Goal: Task Accomplishment & Management: Use online tool/utility

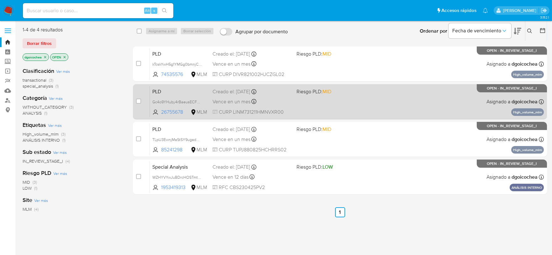
click at [157, 90] on span "PLD" at bounding box center [179, 91] width 55 height 8
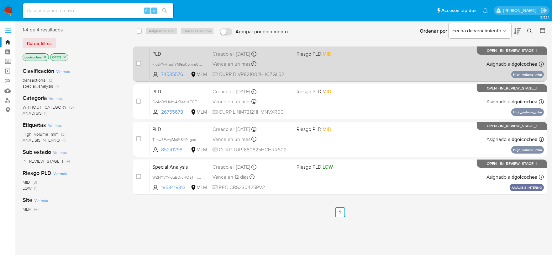
click at [154, 53] on span "PLD" at bounding box center [179, 53] width 55 height 8
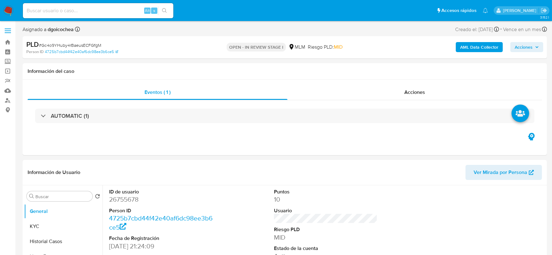
select select "10"
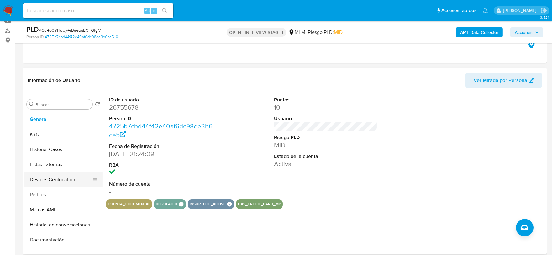
click at [63, 181] on button "Devices Geolocation" at bounding box center [60, 179] width 73 height 15
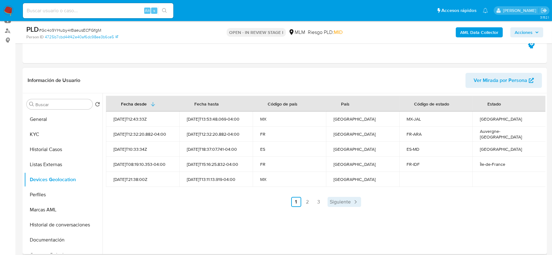
click at [339, 200] on span "Siguiente" at bounding box center [340, 201] width 21 height 5
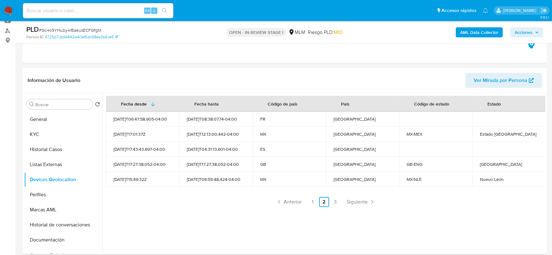
click at [211, 209] on div "Fecha desde [GEOGRAPHIC_DATA] hasta Código de país País Código de estado Estado…" at bounding box center [324, 173] width 443 height 161
click at [355, 200] on span "Siguiente" at bounding box center [357, 201] width 21 height 5
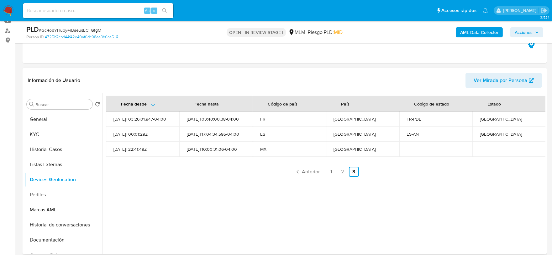
click at [207, 207] on div "Fecha desde [GEOGRAPHIC_DATA] hasta Código de país País Código de estado Estado…" at bounding box center [324, 173] width 443 height 161
click at [55, 194] on button "Perfiles" at bounding box center [60, 194] width 73 height 15
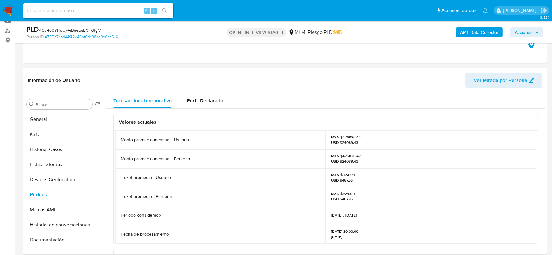
click at [111, 198] on div "Valores actuales Monto promedio mensual - Usuario MXN $476020.42 USD $24089.43 …" at bounding box center [326, 255] width 440 height 292
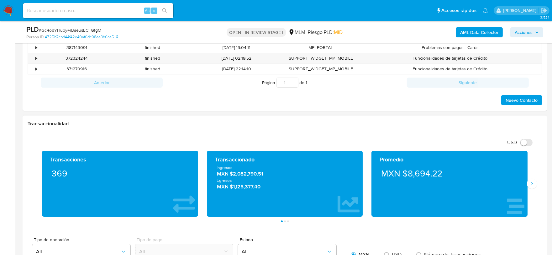
scroll to position [418, 0]
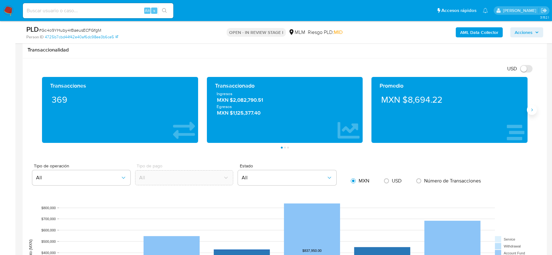
click at [532, 110] on icon "Siguiente" at bounding box center [532, 109] width 5 height 5
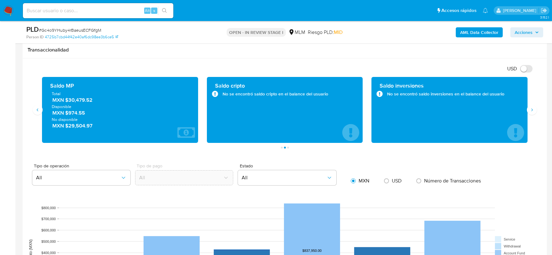
click at [309, 67] on div "USD Cambiar entre moneda local y dolar" at bounding box center [283, 68] width 510 height 10
drag, startPoint x: 98, startPoint y: 102, endPoint x: 68, endPoint y: 102, distance: 30.1
click at [68, 102] on span "MXN $30,479.52" at bounding box center [120, 99] width 136 height 7
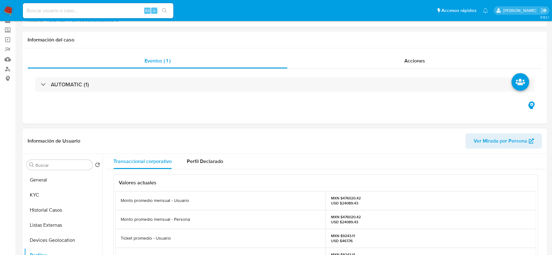
scroll to position [0, 0]
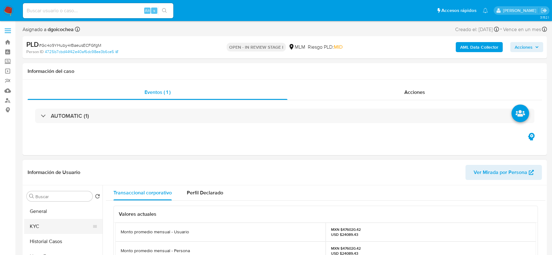
click at [42, 225] on button "KYC" at bounding box center [60, 226] width 73 height 15
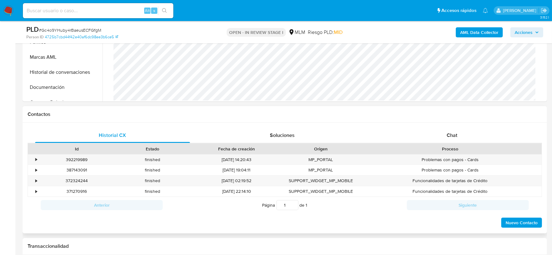
scroll to position [397, 0]
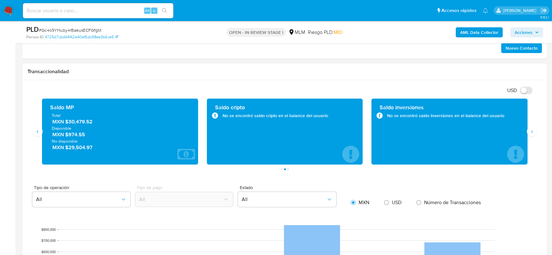
click at [89, 121] on span "MXN $30,479.52" at bounding box center [120, 121] width 136 height 7
drag, startPoint x: 95, startPoint y: 124, endPoint x: 69, endPoint y: 123, distance: 25.7
click at [69, 123] on span "MXN $30,479.52" at bounding box center [120, 121] width 136 height 7
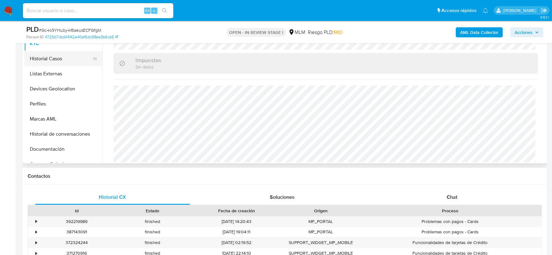
scroll to position [118, 0]
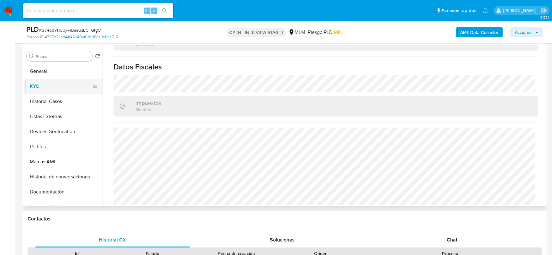
click at [48, 90] on button "KYC" at bounding box center [60, 86] width 73 height 15
click at [44, 102] on button "Historial Casos" at bounding box center [60, 101] width 73 height 15
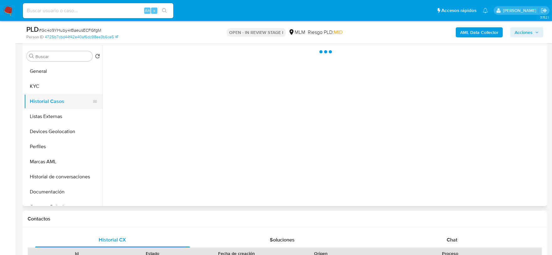
scroll to position [0, 0]
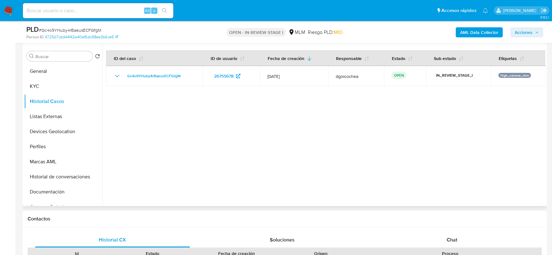
click at [275, 151] on div at bounding box center [324, 125] width 443 height 161
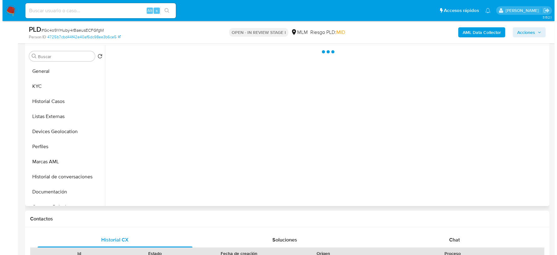
scroll to position [103, 0]
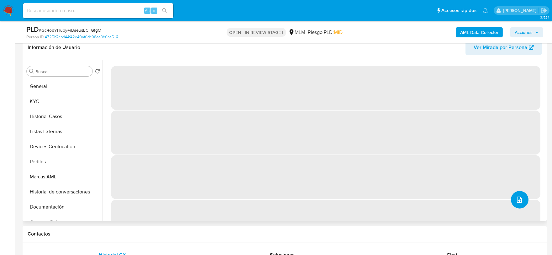
click at [516, 199] on icon "upload-file" at bounding box center [520, 200] width 8 height 8
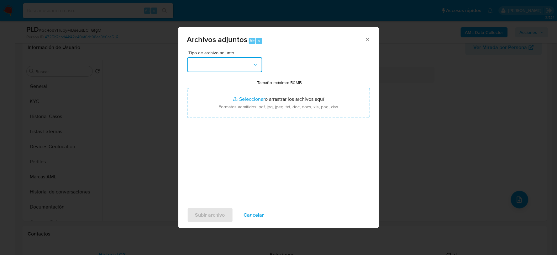
click at [212, 61] on button "button" at bounding box center [224, 64] width 75 height 15
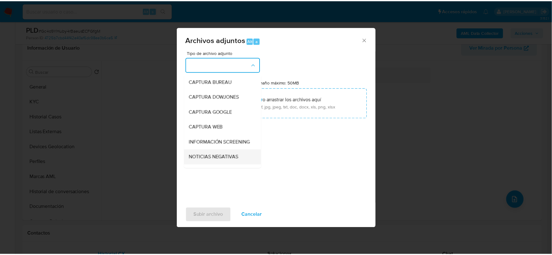
scroll to position [48, 0]
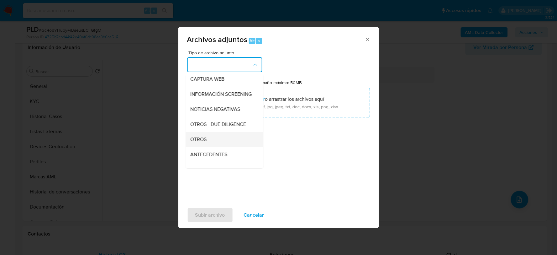
click at [212, 145] on div "OTROS" at bounding box center [223, 138] width 64 height 15
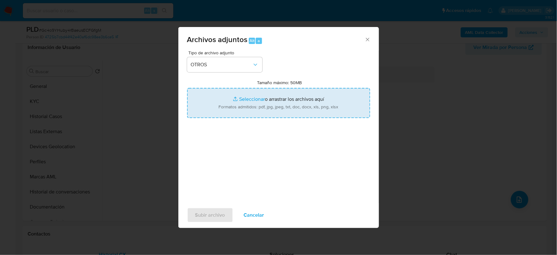
type input "C:\fakepath\26755678_MAURICIO LIEVANOS_JUL2025.pdf"
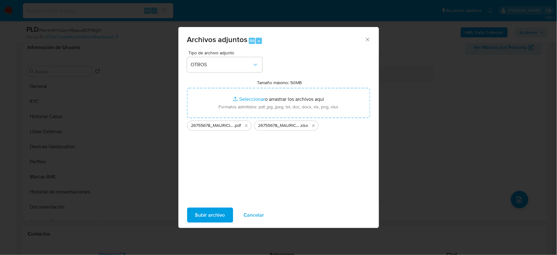
click at [214, 212] on span "Subir archivo" at bounding box center [210, 215] width 30 height 14
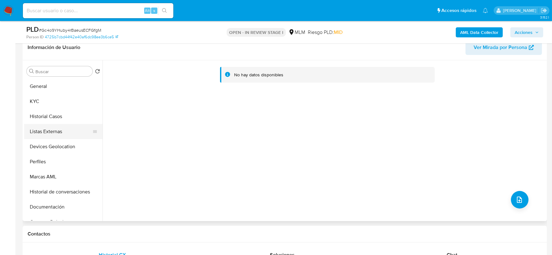
click at [61, 124] on button "Listas Externas" at bounding box center [60, 131] width 73 height 15
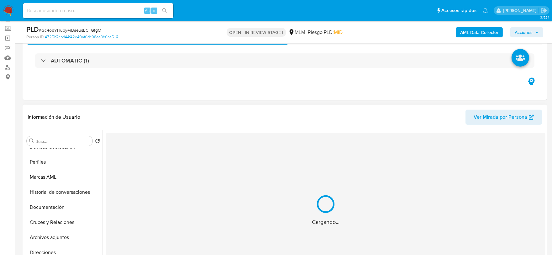
scroll to position [104, 0]
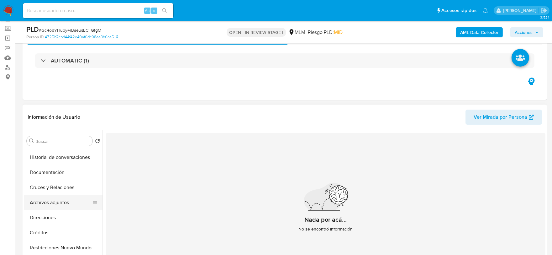
click at [62, 202] on button "Archivos adjuntos" at bounding box center [60, 202] width 73 height 15
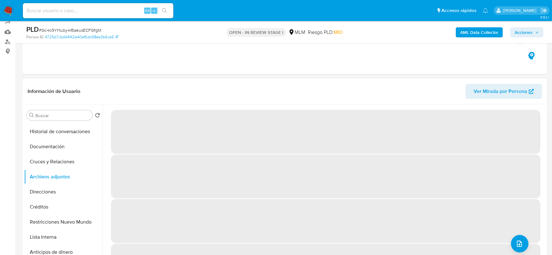
scroll to position [66, 0]
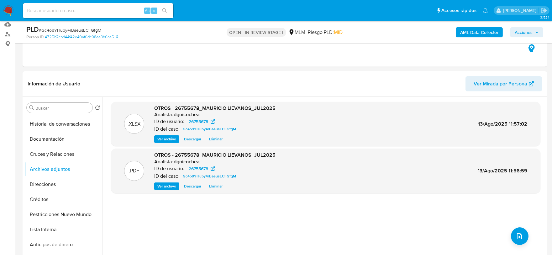
click at [520, 30] on span "Acciones" at bounding box center [524, 32] width 18 height 10
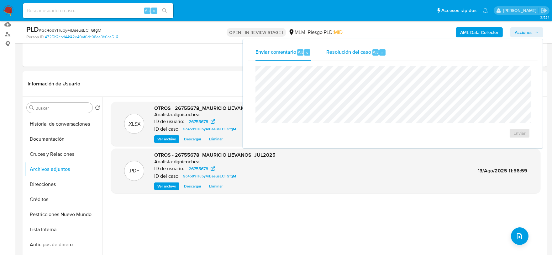
click at [362, 50] on span "Resolución del caso" at bounding box center [349, 51] width 45 height 7
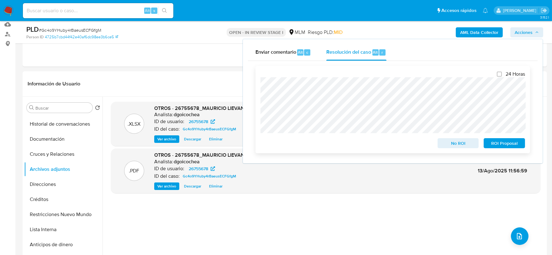
click at [454, 139] on span "No ROI" at bounding box center [458, 143] width 33 height 9
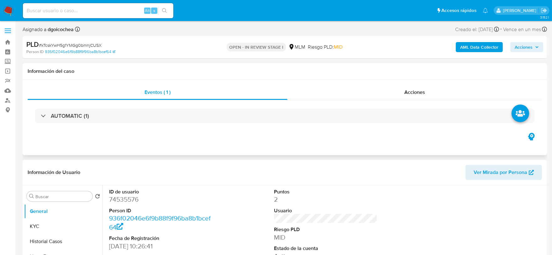
select select "10"
